Goal: Task Accomplishment & Management: Use online tool/utility

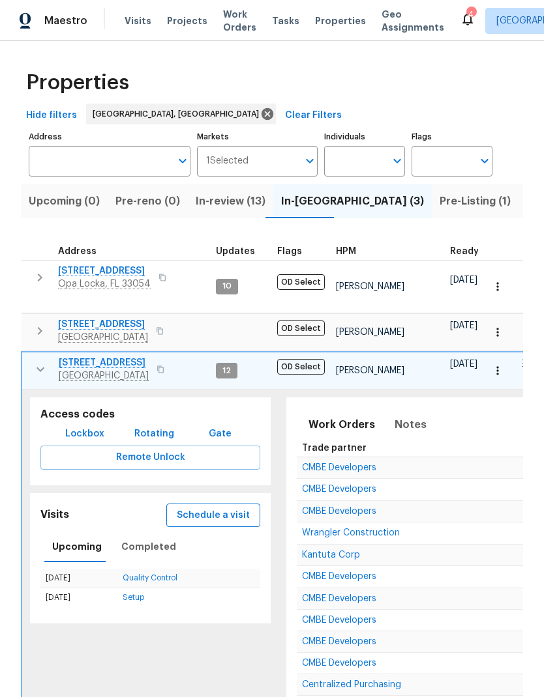
click at [193, 508] on span "Schedule a visit" at bounding box center [213, 516] width 73 height 16
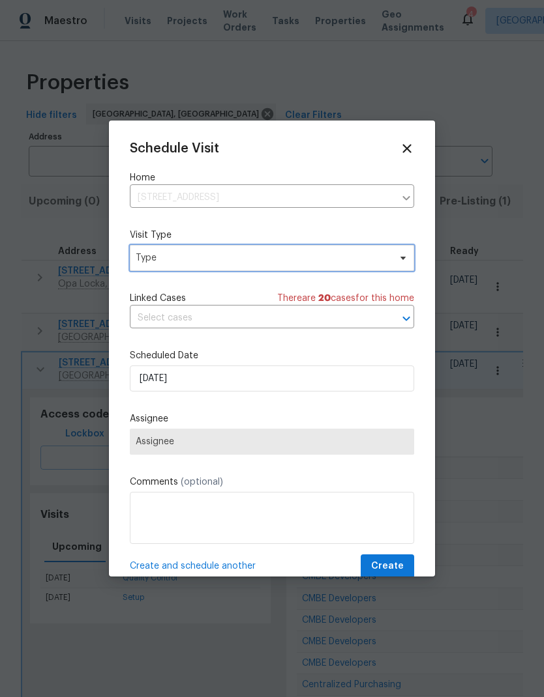
click at [160, 261] on span "Type" at bounding box center [263, 258] width 254 height 13
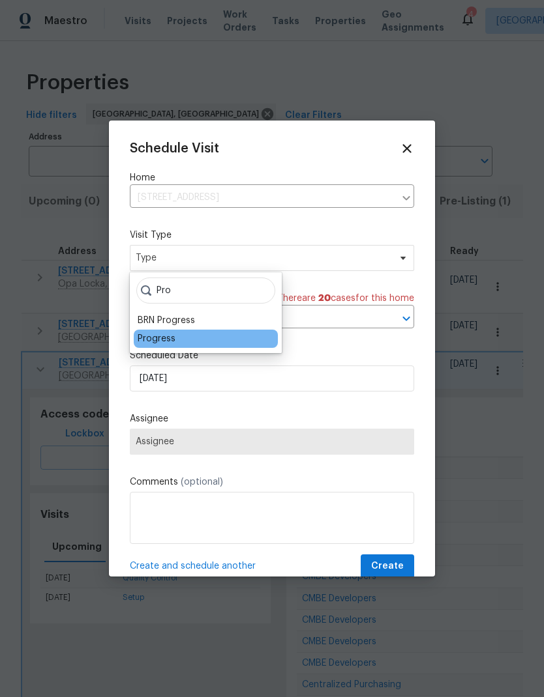
type input "Pro"
click at [168, 343] on div "Progress" at bounding box center [157, 338] width 38 height 13
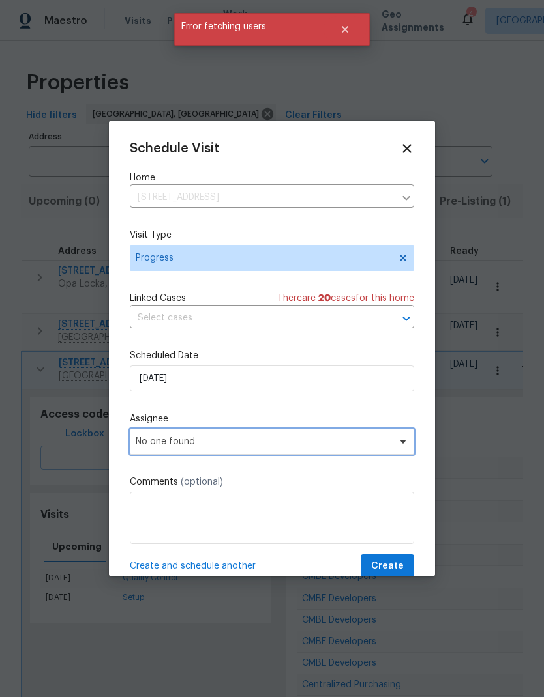
click at [156, 450] on span "No one found" at bounding box center [272, 442] width 284 height 26
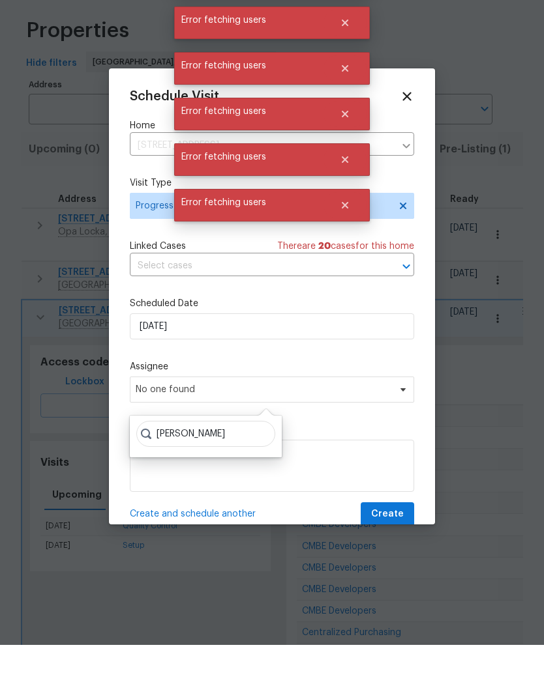
scroll to position [52, 0]
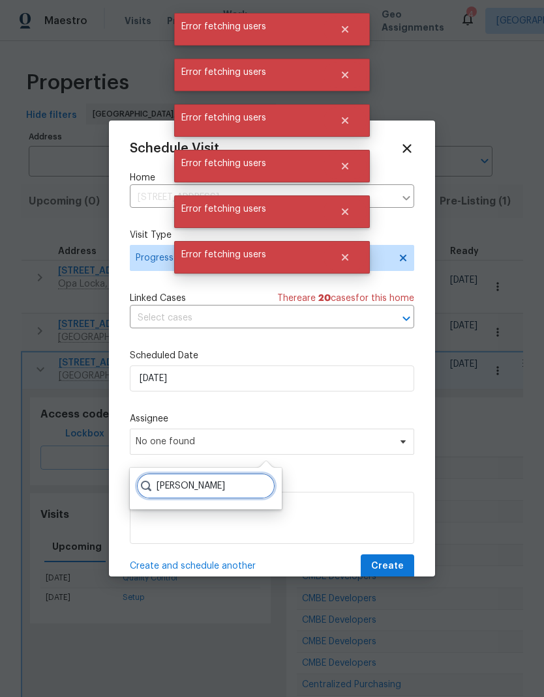
type input "[PERSON_NAME]"
click at [396, 143] on div "Schedule Visit" at bounding box center [272, 148] width 284 height 14
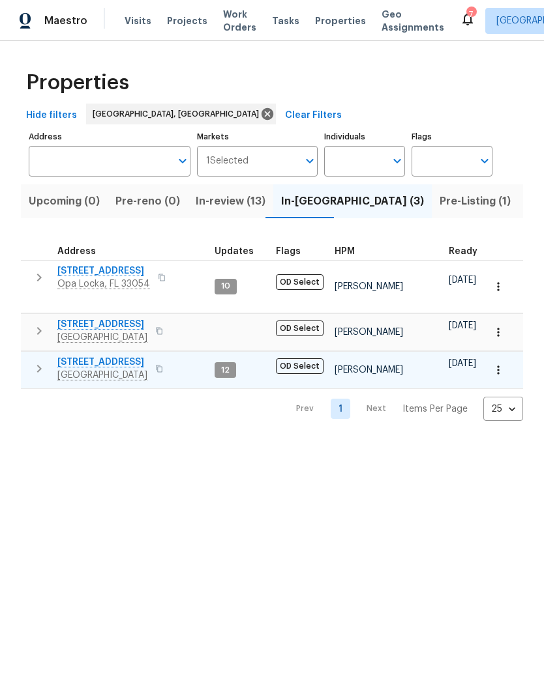
click at [39, 365] on icon "button" at bounding box center [39, 369] width 5 height 8
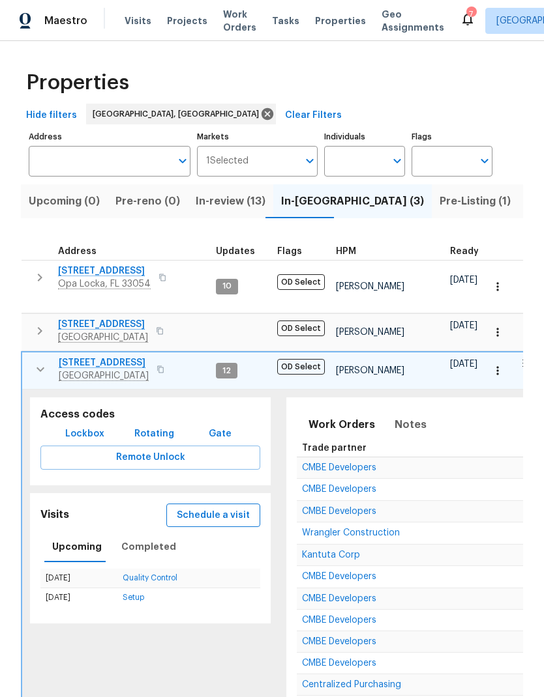
click at [204, 508] on span "Schedule a visit" at bounding box center [213, 516] width 73 height 16
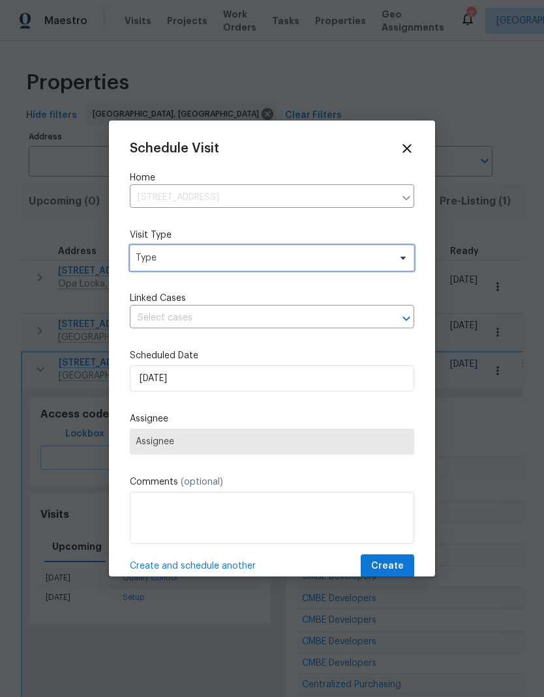
click at [156, 270] on span "Type" at bounding box center [272, 258] width 284 height 26
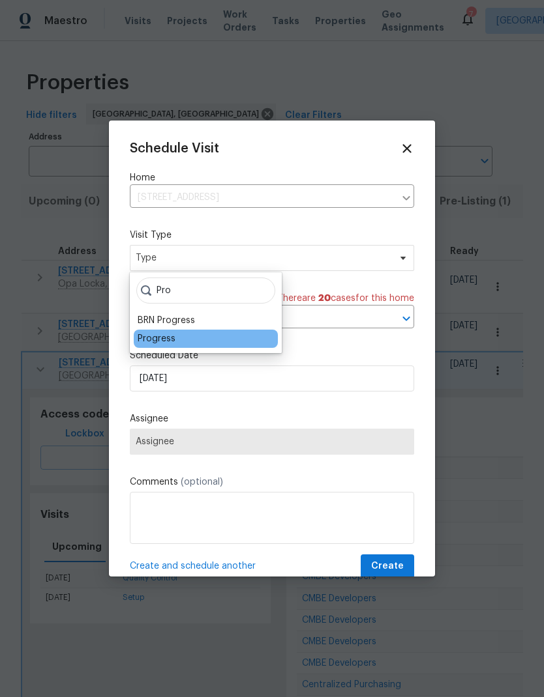
type input "Pro"
click at [159, 342] on div "Progress" at bounding box center [157, 338] width 38 height 13
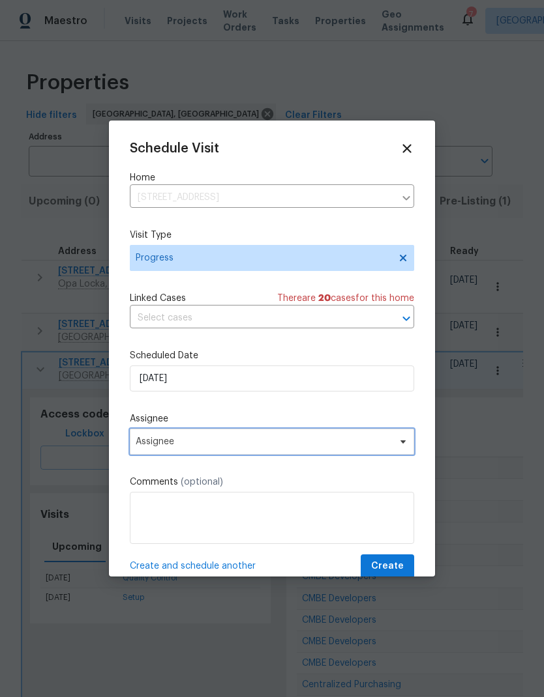
click at [156, 441] on span "Assignee" at bounding box center [263, 442] width 255 height 10
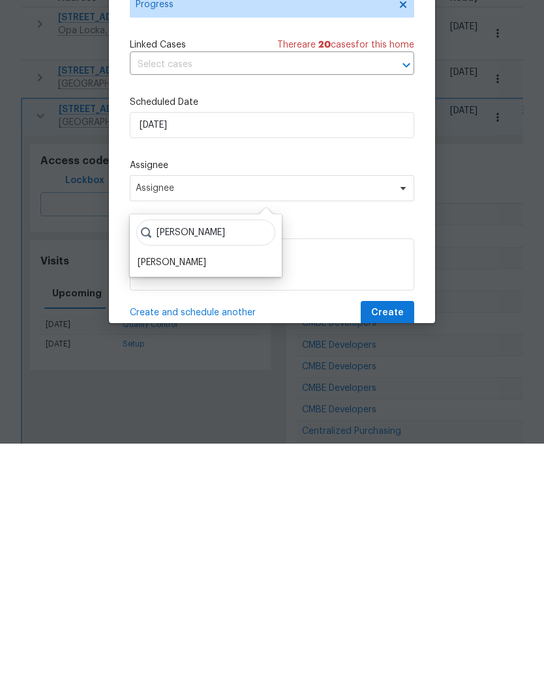
scroll to position [52, 0]
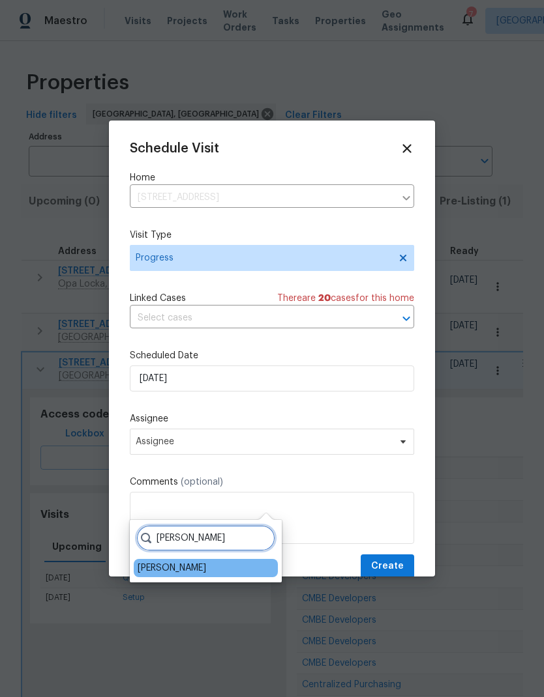
type input "[PERSON_NAME]"
click at [158, 562] on div "[PERSON_NAME]" at bounding box center [172, 568] width 68 height 13
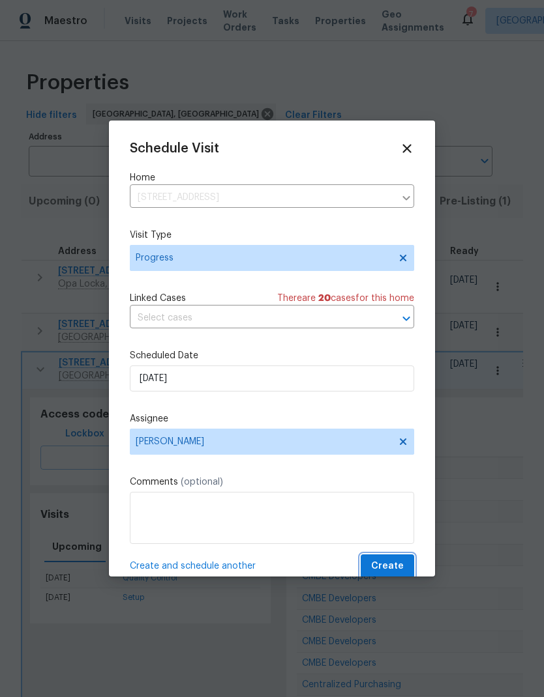
click at [394, 566] on span "Create" at bounding box center [387, 567] width 33 height 16
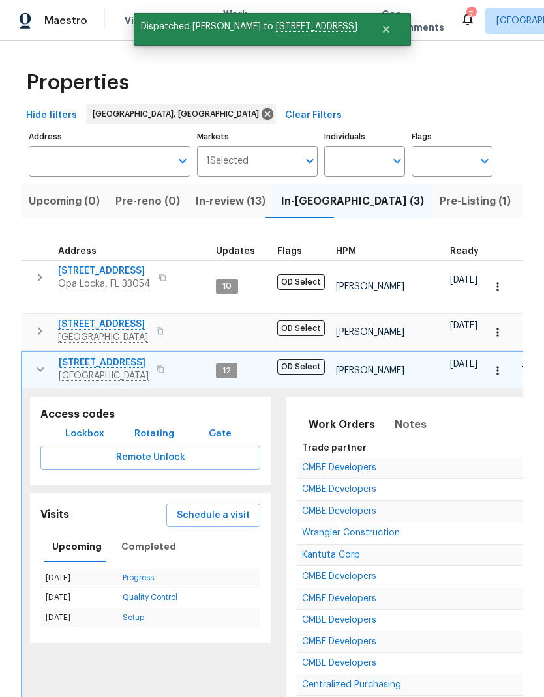
click at [40, 362] on icon "button" at bounding box center [41, 370] width 16 height 16
